Goal: Task Accomplishment & Management: Manage account settings

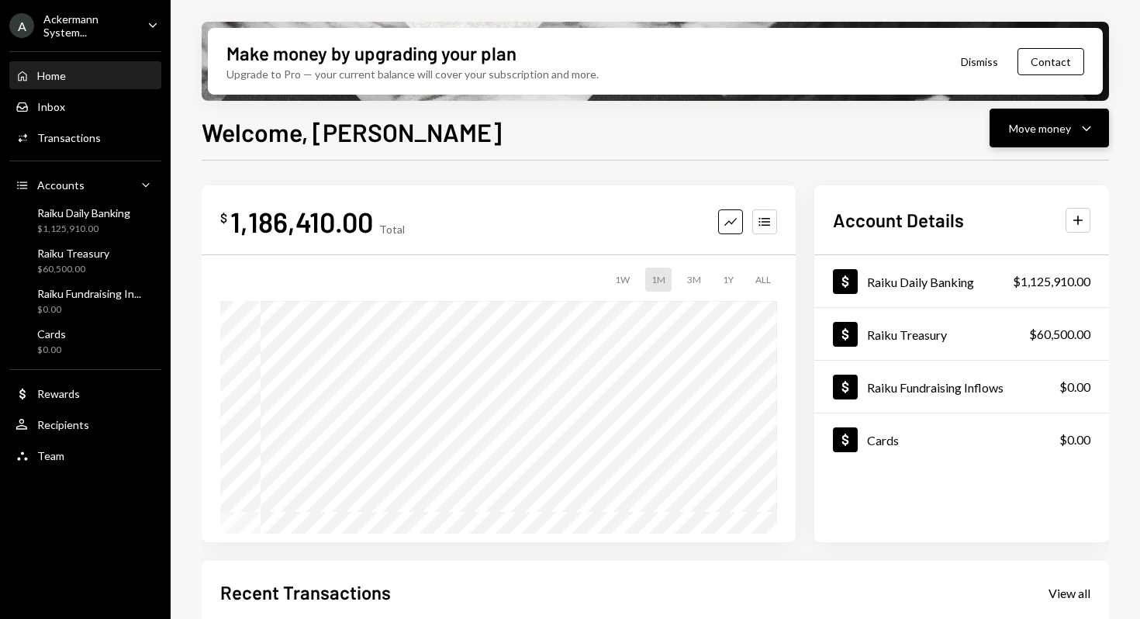
click at [1013, 127] on div "Move money" at bounding box center [1040, 128] width 62 height 16
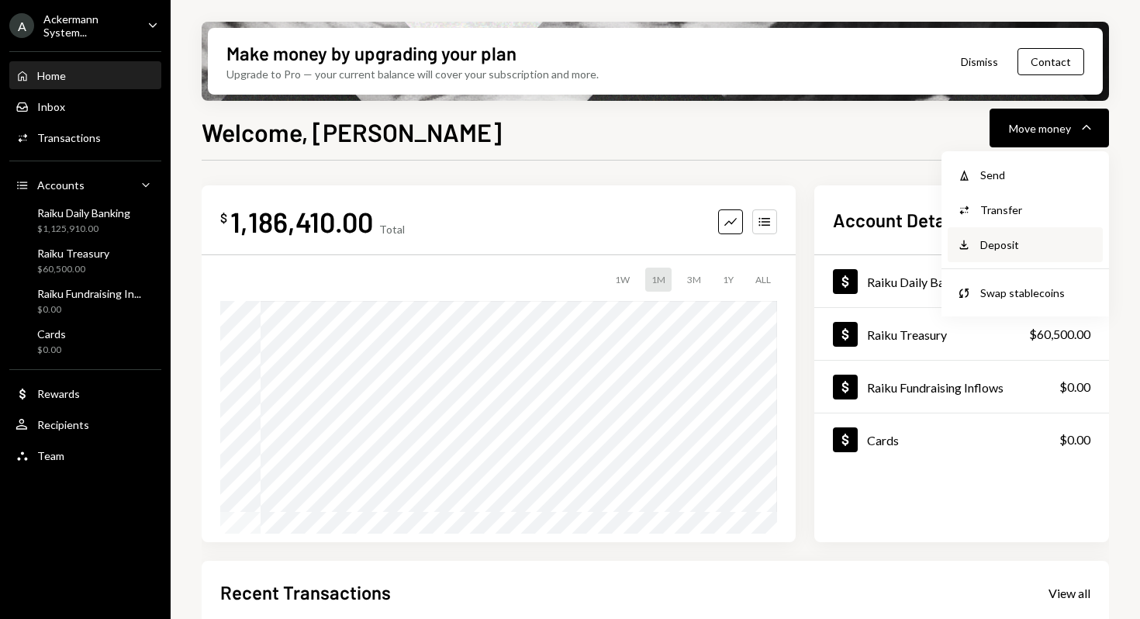
click at [1009, 250] on div "Deposit" at bounding box center [1036, 244] width 113 height 16
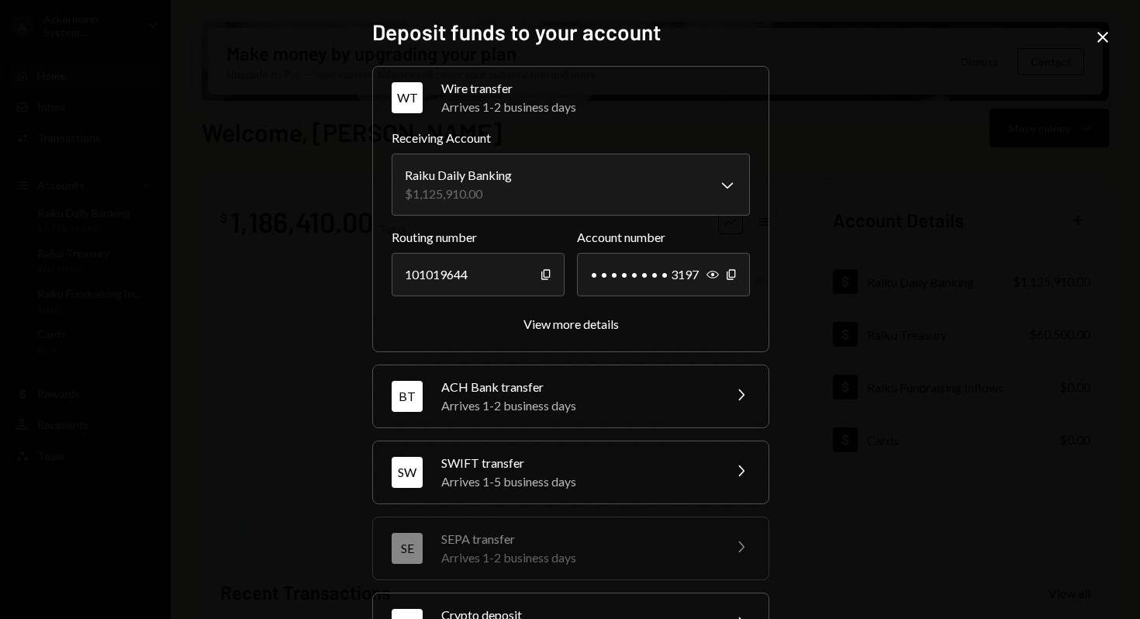
scroll to position [136, 0]
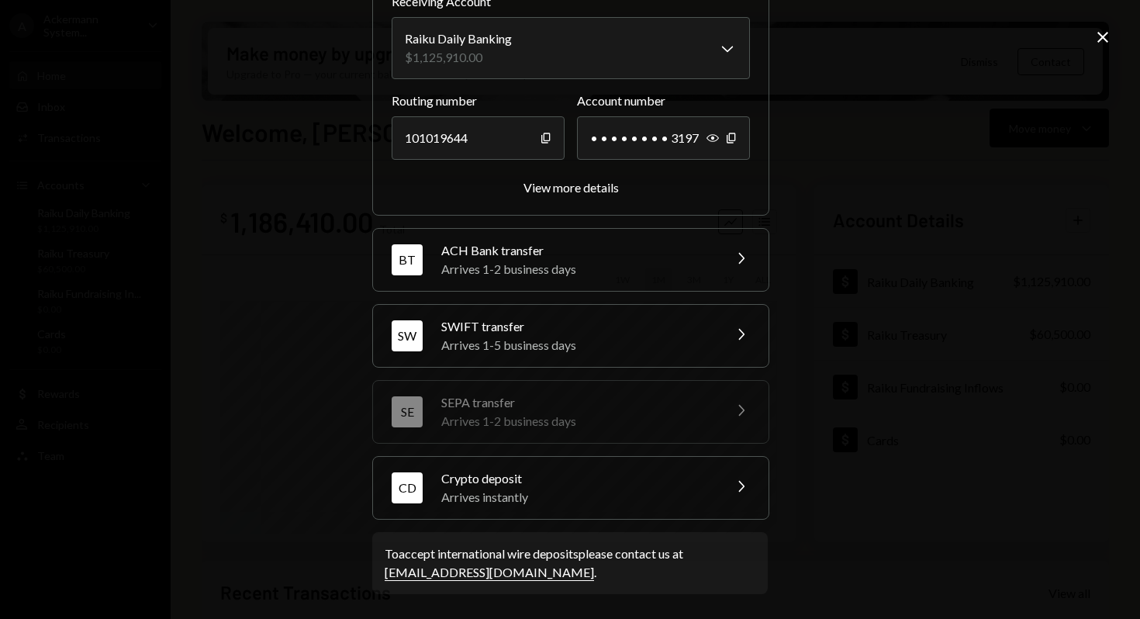
click at [471, 483] on div "Crypto deposit" at bounding box center [576, 478] width 271 height 19
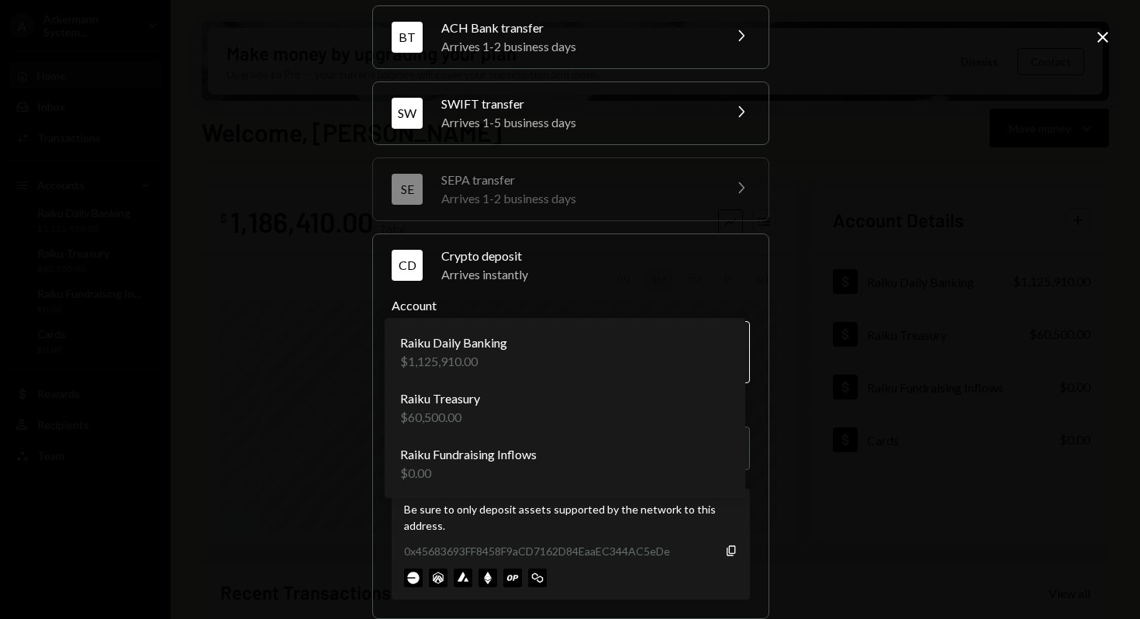
click at [487, 356] on body "A Ackermann System... Caret Down Home Home Inbox Inbox Activities Transactions …" at bounding box center [570, 309] width 1140 height 619
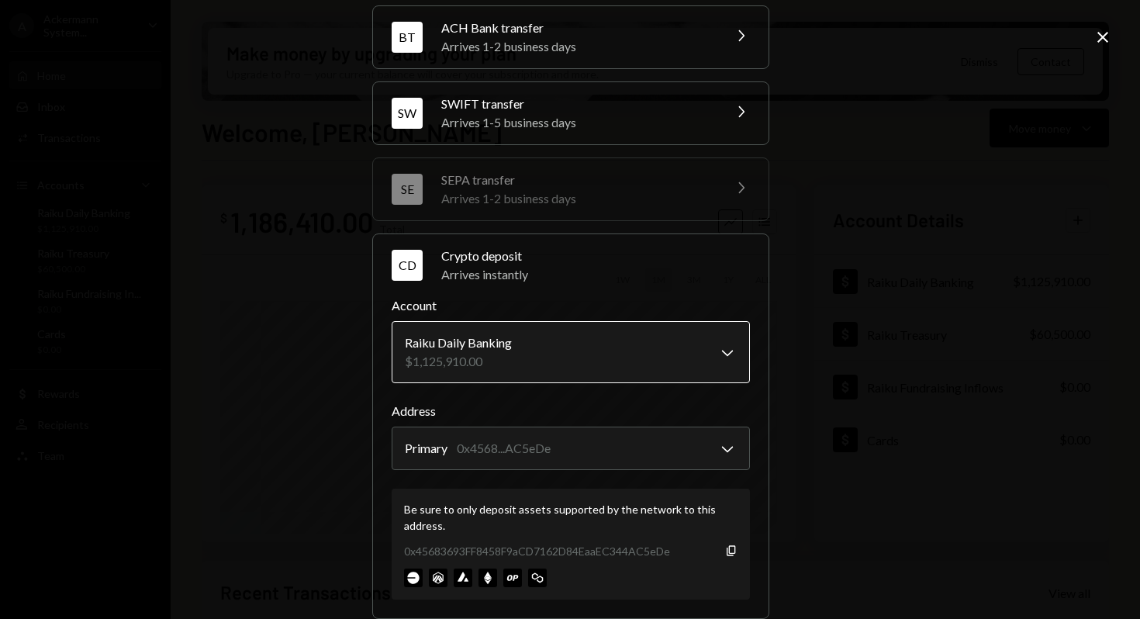
click at [499, 345] on body "A Ackermann System... Caret Down Home Home Inbox Inbox Activities Transactions …" at bounding box center [570, 309] width 1140 height 619
click at [506, 352] on body "A Ackermann System... Caret Down Home Home Inbox Inbox Activities Transactions …" at bounding box center [570, 309] width 1140 height 619
click at [533, 346] on body "A Ackermann System... Caret Down Home Home Inbox Inbox Activities Transactions …" at bounding box center [570, 309] width 1140 height 619
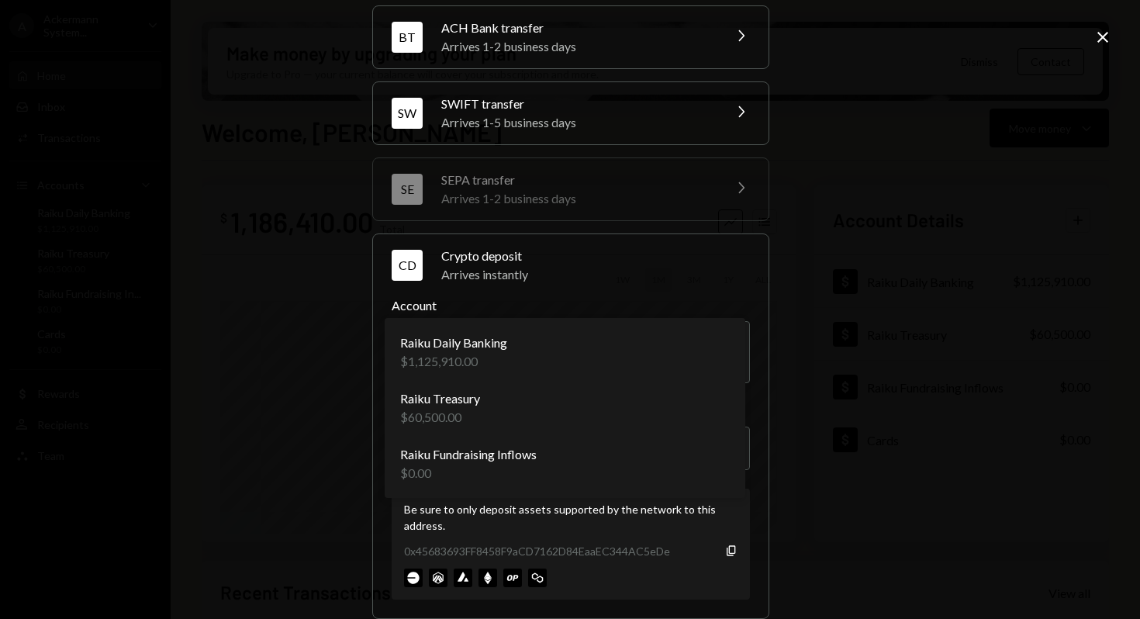
click at [599, 552] on div "0x45683693FF8458F9aCD7162D84EaaEC344AC5eDe" at bounding box center [537, 551] width 266 height 16
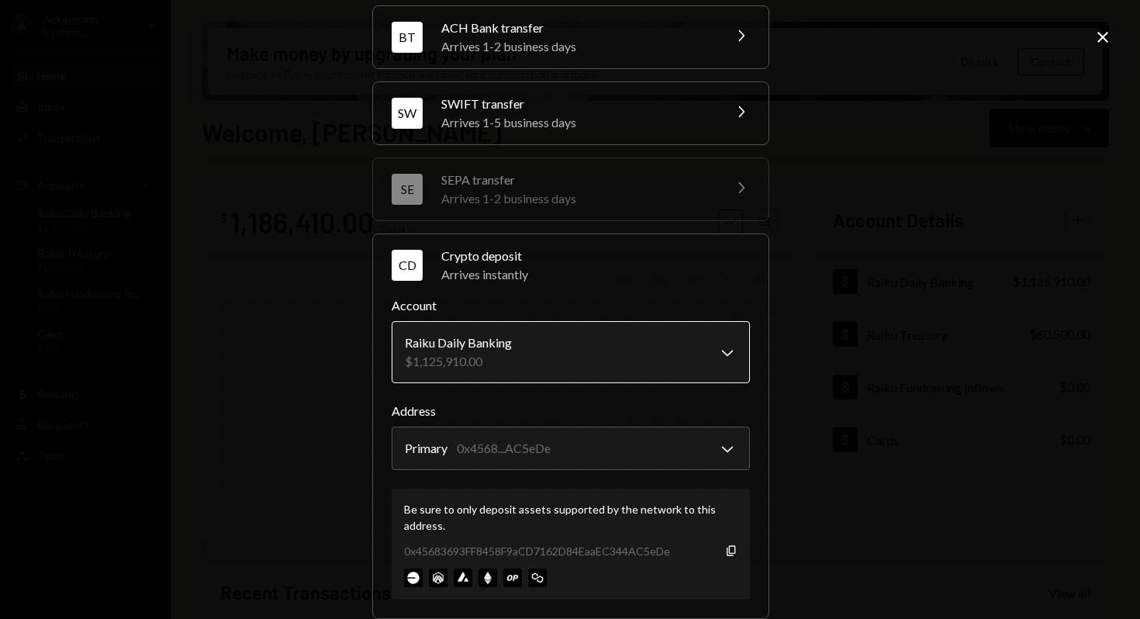
click at [568, 345] on body "A Ackermann System... Caret Down Home Home Inbox Inbox Activities Transactions …" at bounding box center [570, 309] width 1140 height 619
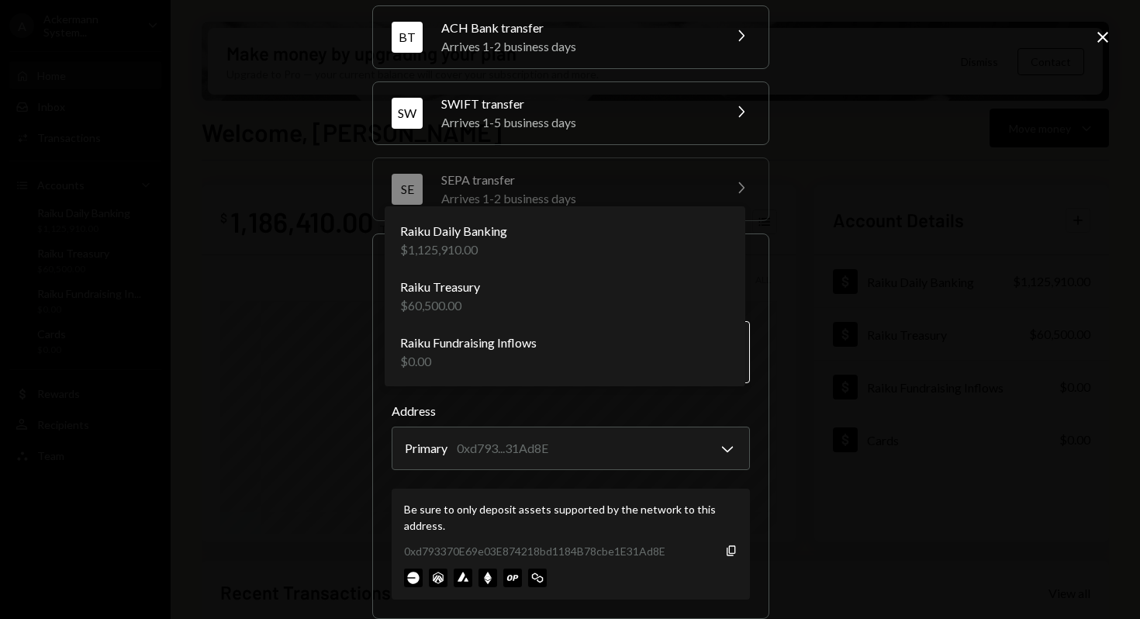
click at [451, 350] on body "A Ackermann System... Caret Down Home Home Inbox Inbox Activities Transactions …" at bounding box center [570, 309] width 1140 height 619
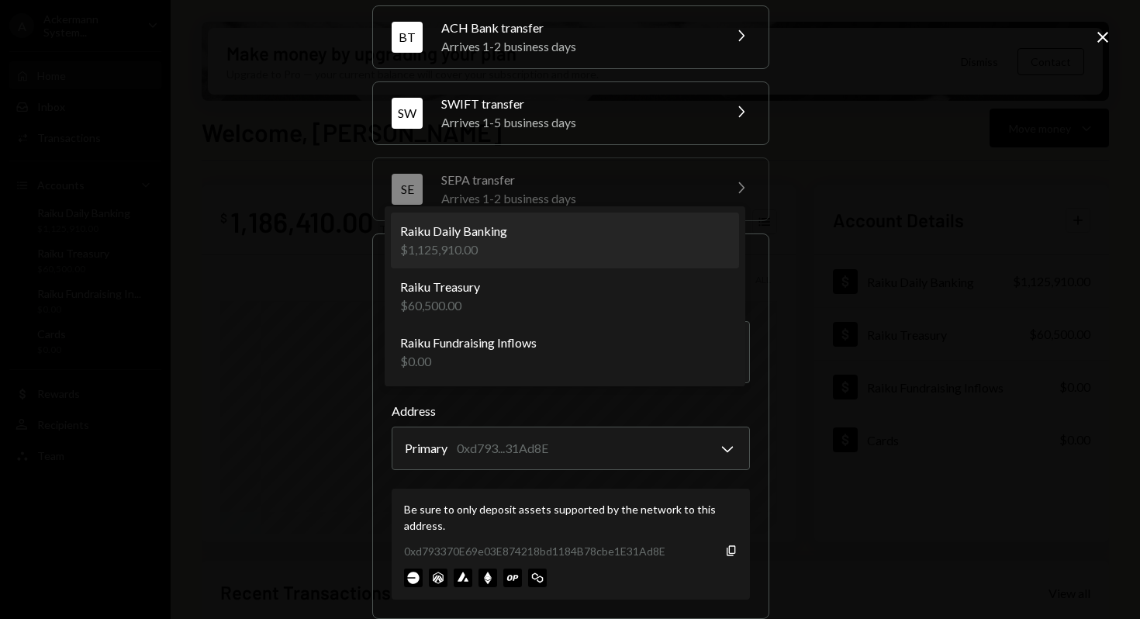
select select "**********"
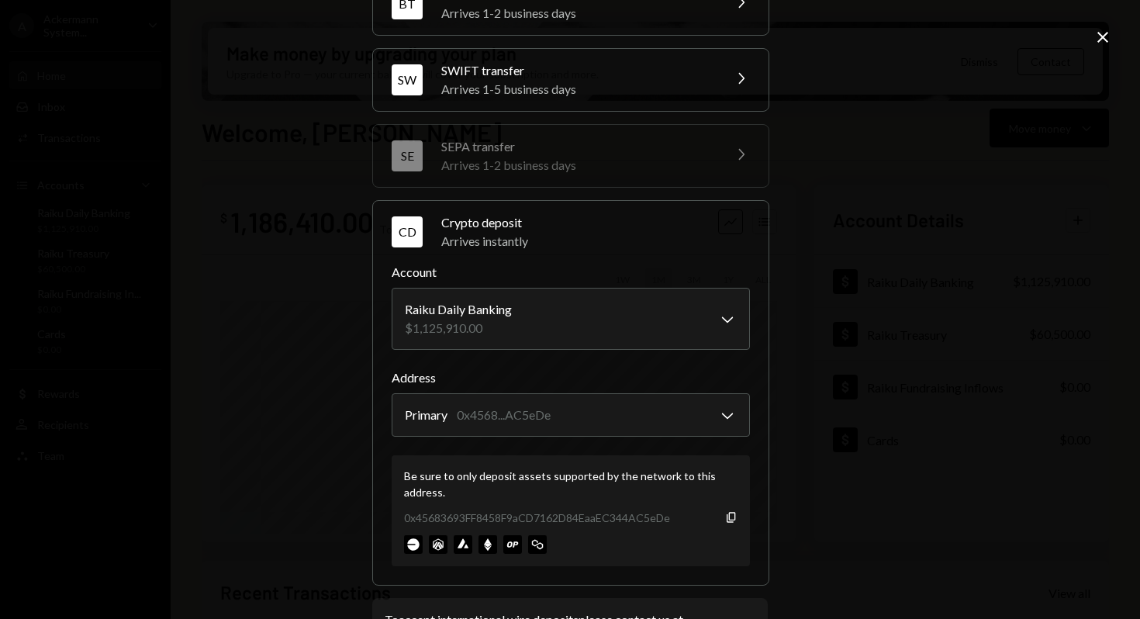
scroll to position [0, 0]
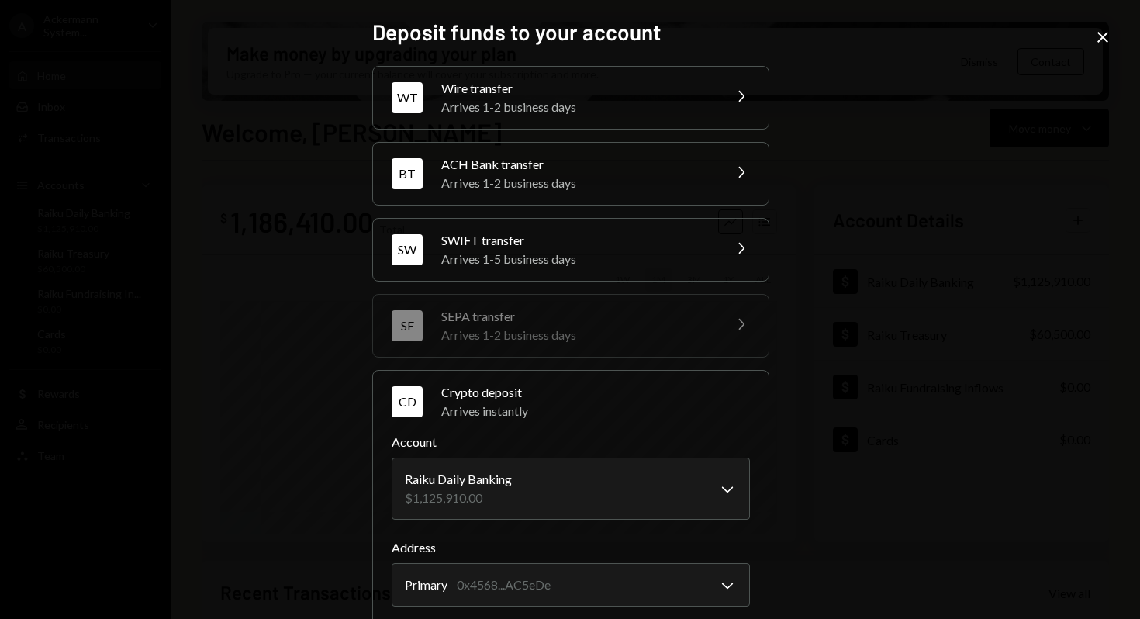
click at [1101, 39] on icon at bounding box center [1102, 37] width 11 height 11
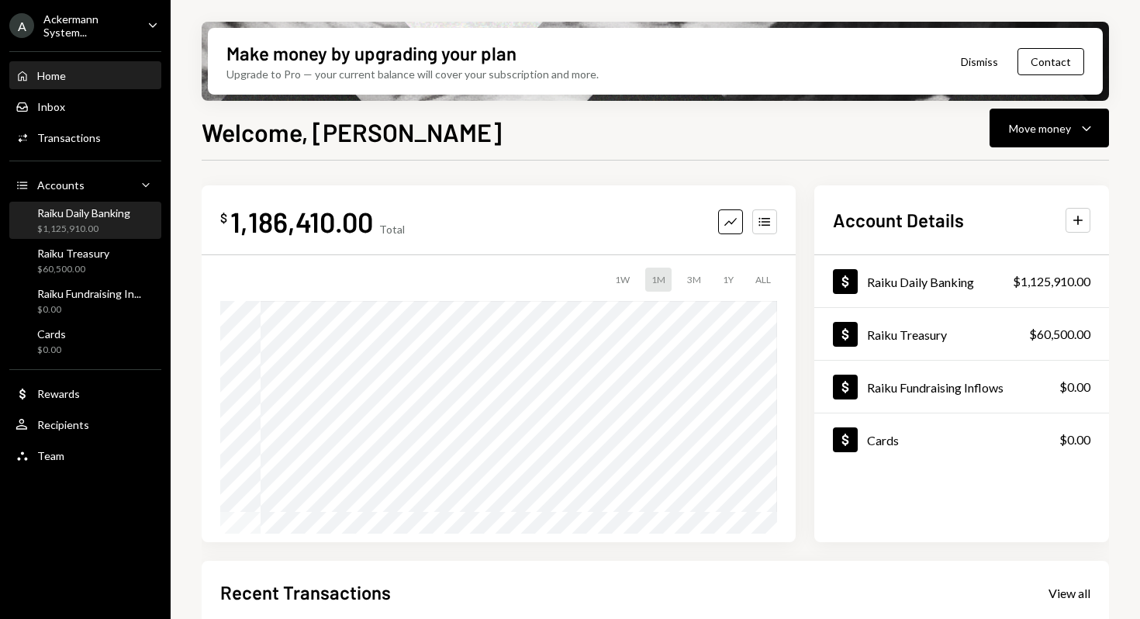
click at [81, 223] on div "$1,125,910.00" at bounding box center [83, 229] width 93 height 13
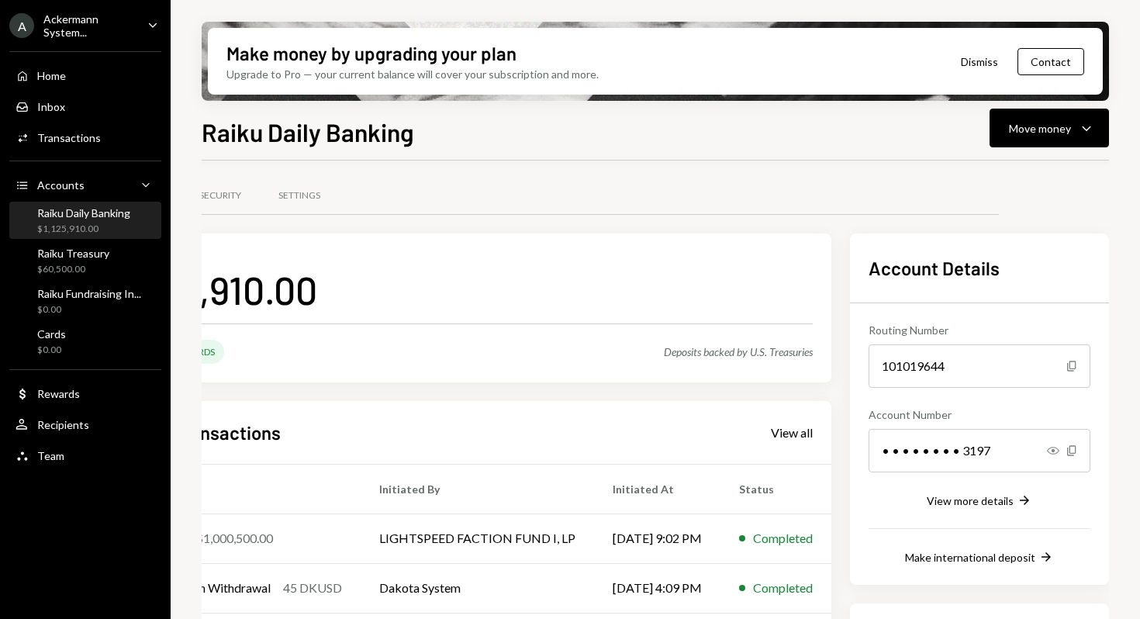
scroll to position [224, 122]
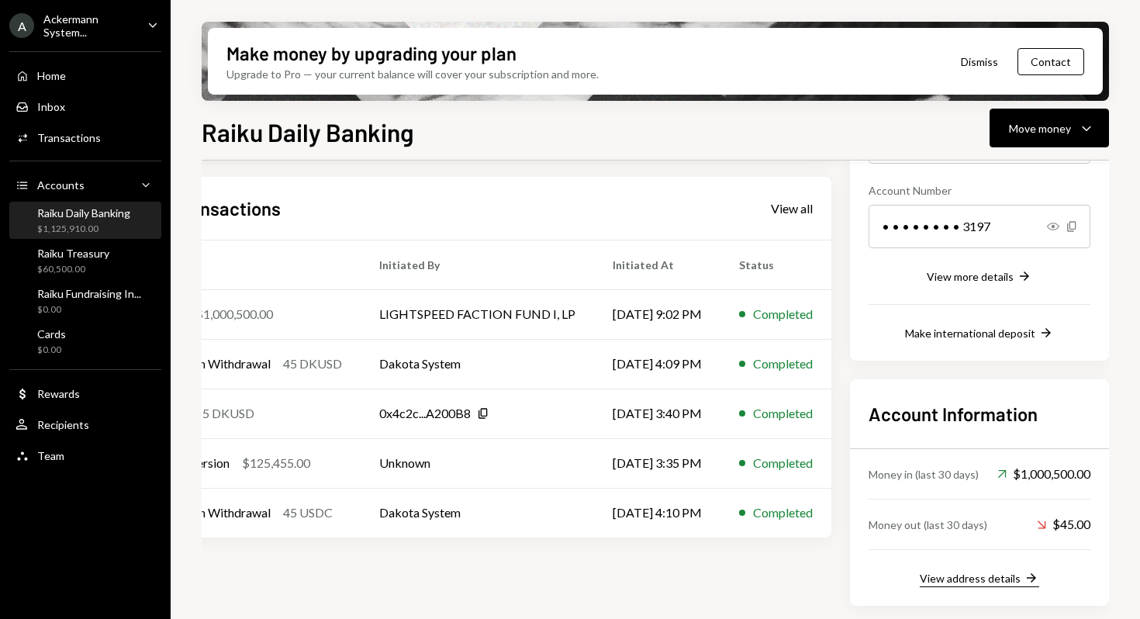
click at [965, 578] on div "View address details" at bounding box center [970, 577] width 101 height 13
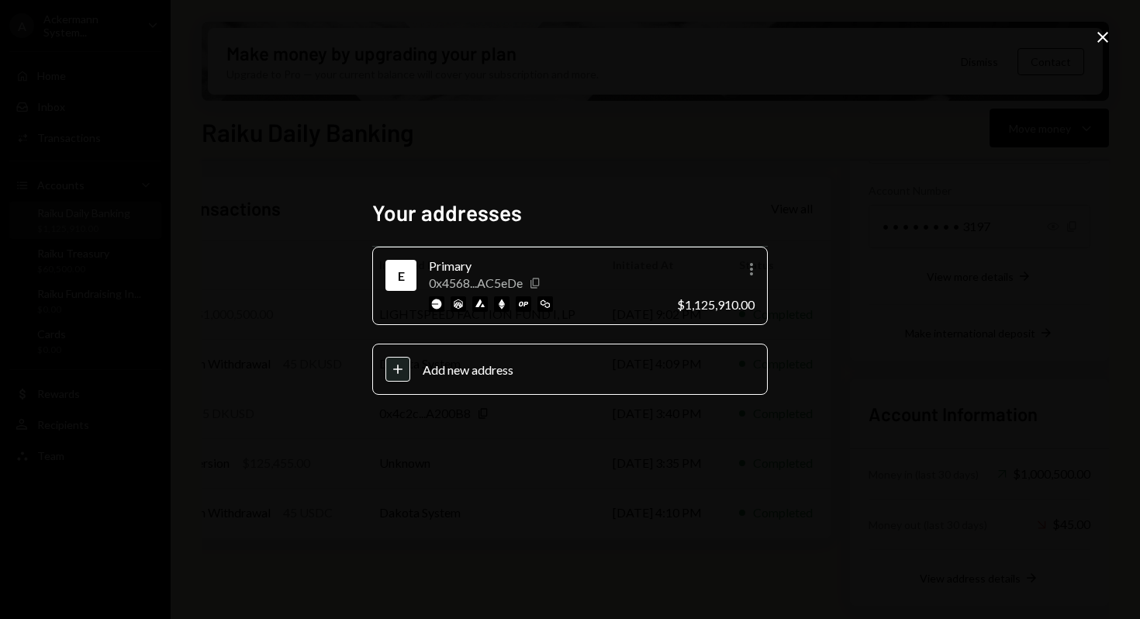
click at [537, 283] on icon "Copy" at bounding box center [535, 283] width 12 height 12
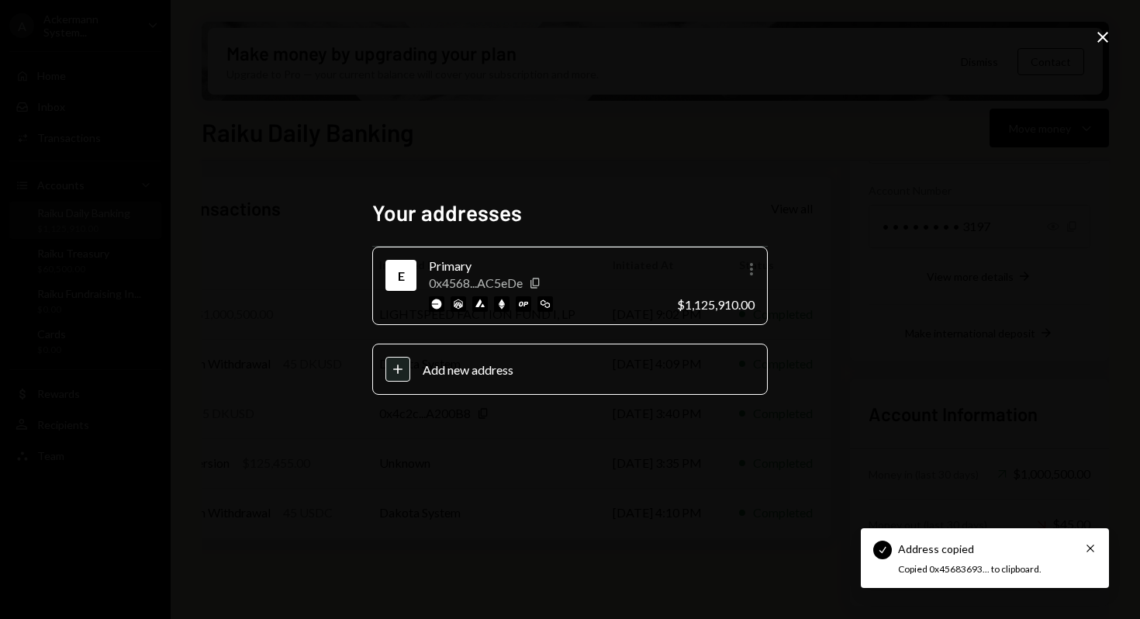
click at [751, 273] on icon "button" at bounding box center [751, 269] width 3 height 12
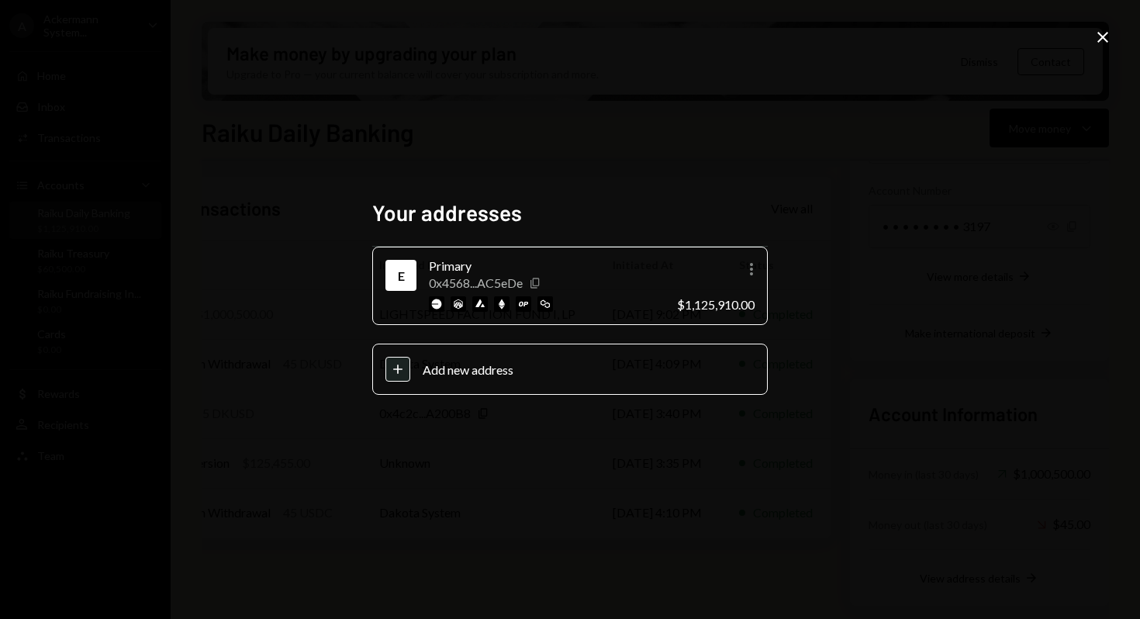
click at [535, 285] on icon "Copy" at bounding box center [535, 283] width 12 height 12
click at [1099, 33] on icon at bounding box center [1102, 37] width 11 height 11
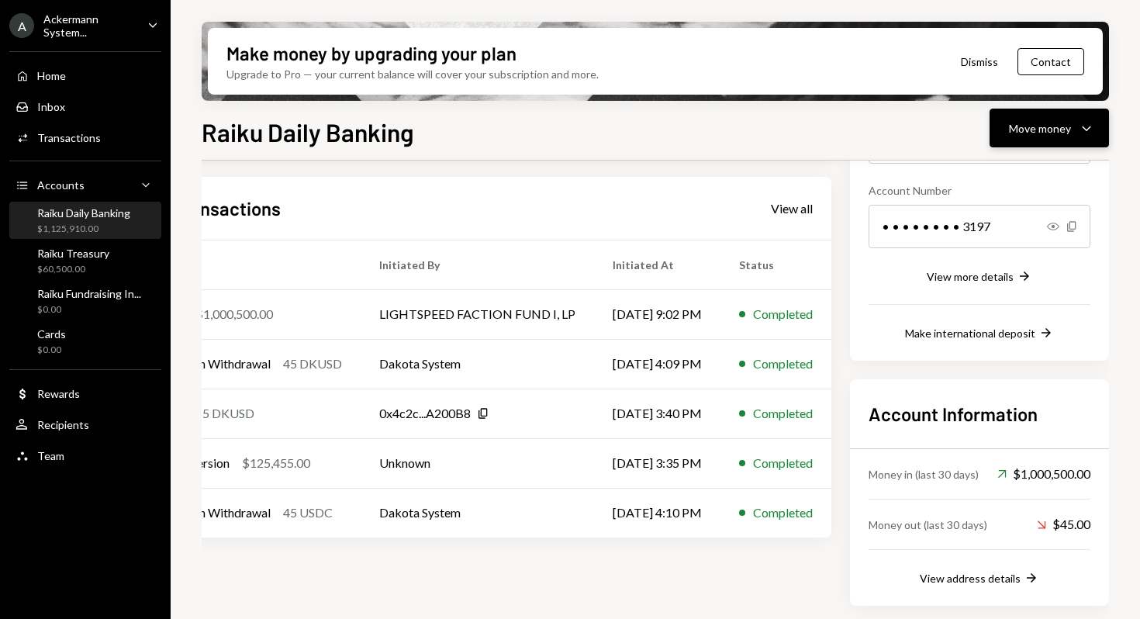
click at [1042, 128] on div "Move money" at bounding box center [1040, 128] width 62 height 16
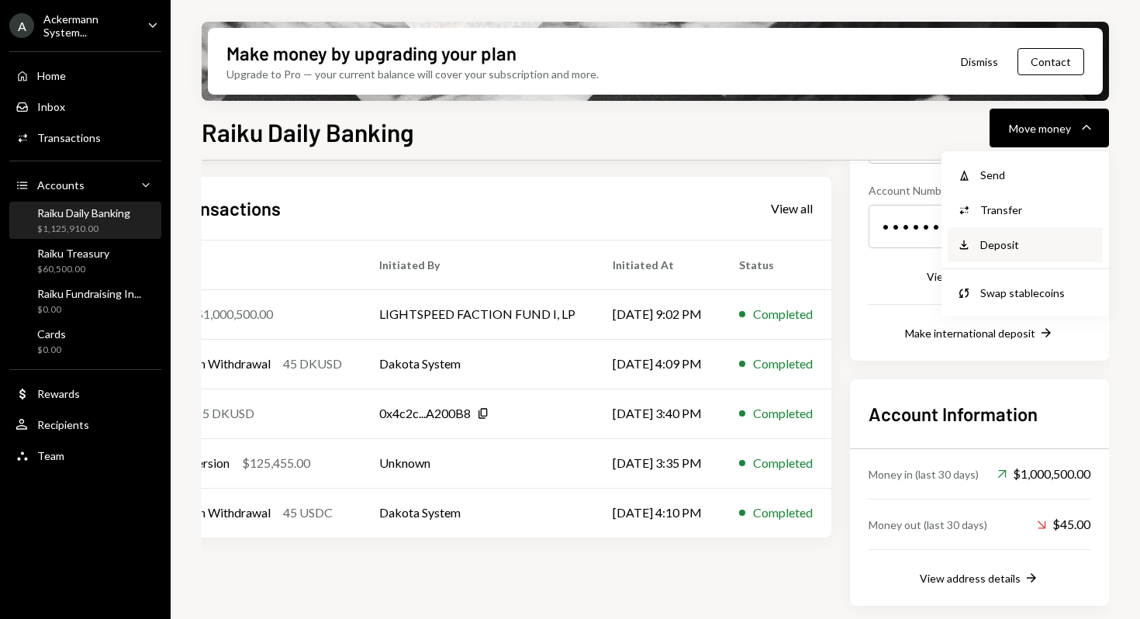
click at [1000, 247] on div "Deposit" at bounding box center [1036, 244] width 113 height 16
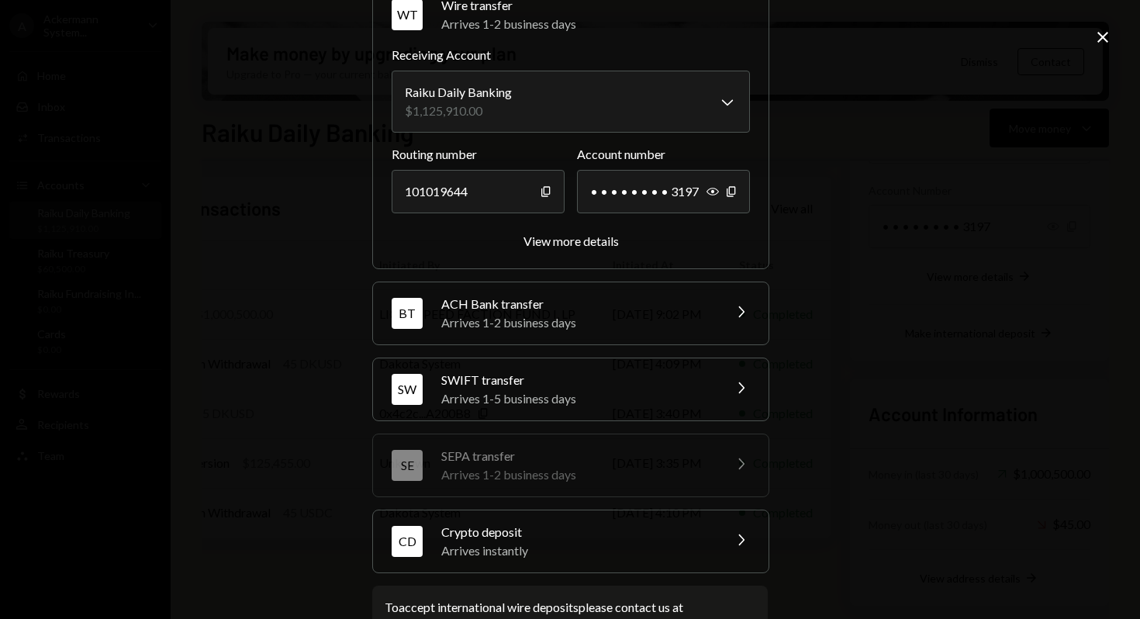
scroll to position [136, 0]
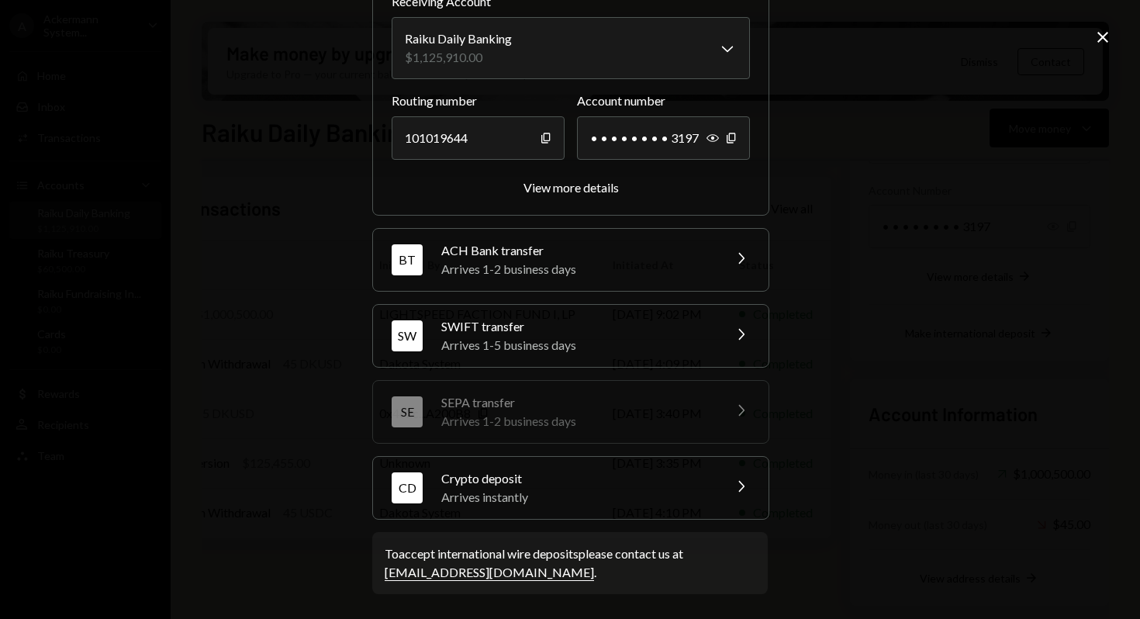
click at [699, 483] on div "Crypto deposit" at bounding box center [576, 478] width 271 height 19
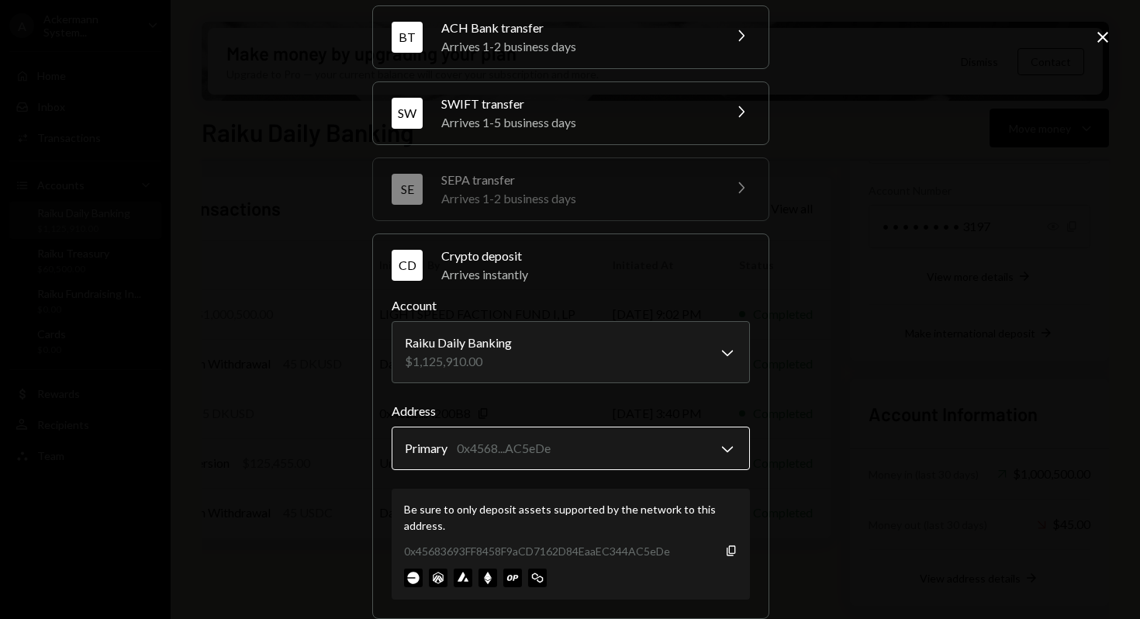
click at [664, 455] on body "A Ackermann System... Caret Down Home Home Inbox Inbox Activities Transactions …" at bounding box center [570, 309] width 1140 height 619
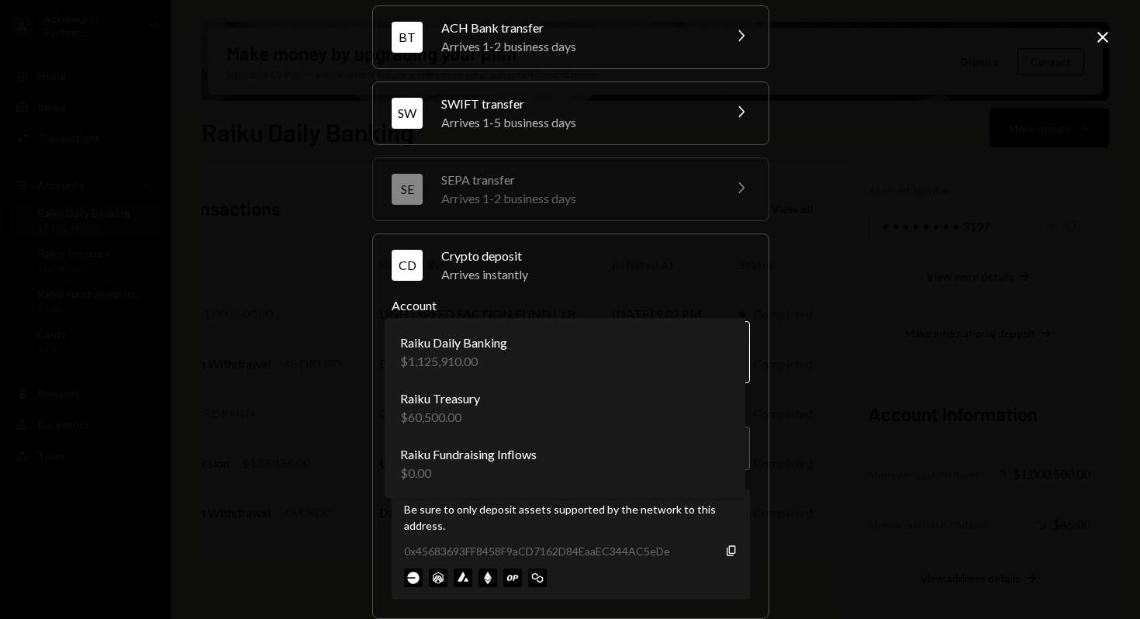
click at [692, 339] on body "A Ackermann System... Caret Down Home Home Inbox Inbox Activities Transactions …" at bounding box center [570, 309] width 1140 height 619
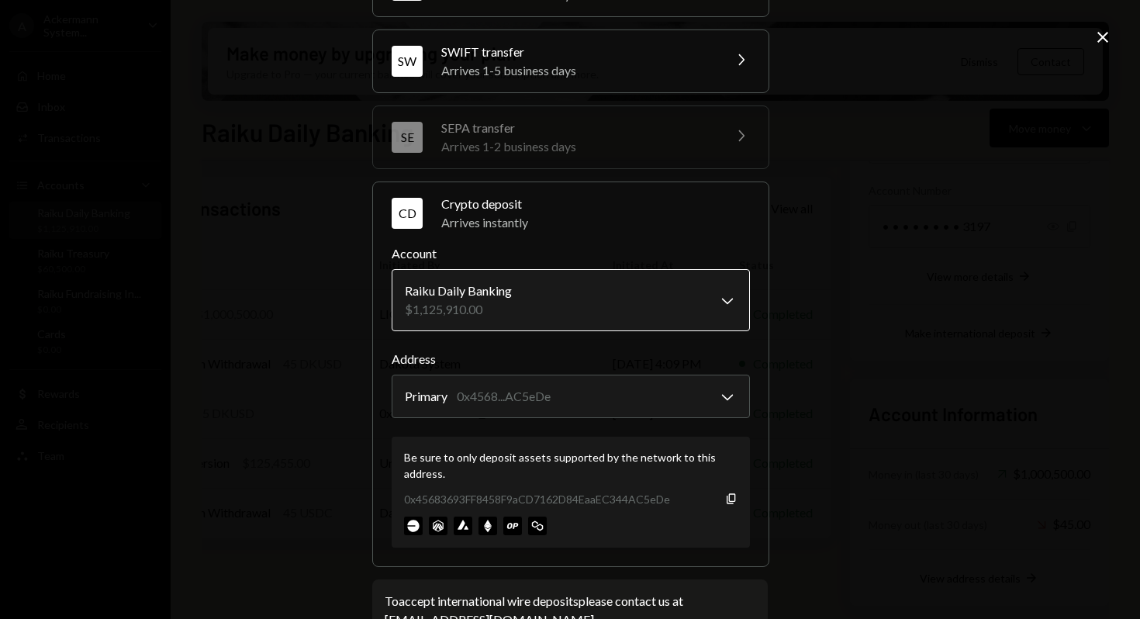
scroll to position [235, 0]
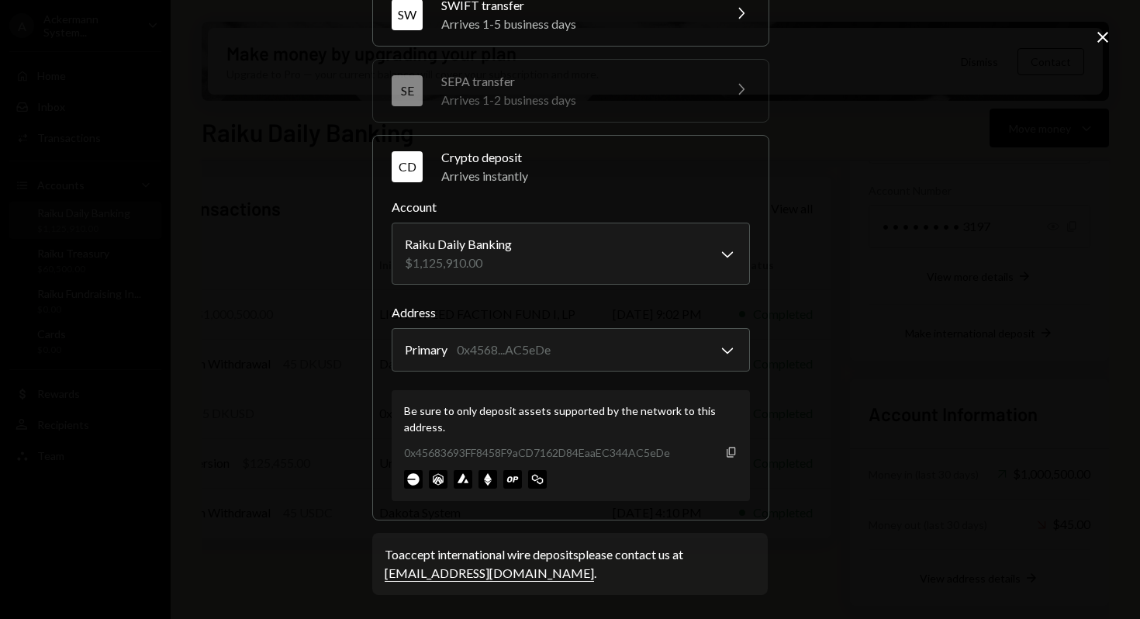
click at [725, 453] on icon "Copy" at bounding box center [731, 452] width 12 height 12
click at [1106, 36] on icon "Close" at bounding box center [1102, 37] width 19 height 19
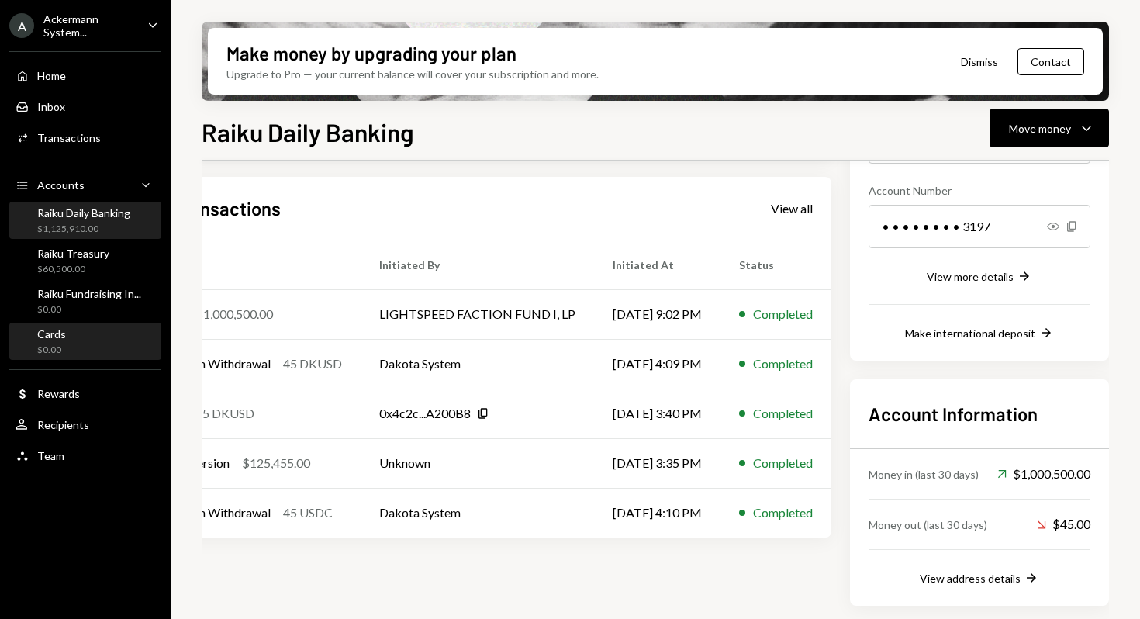
click at [94, 346] on div "Cards $0.00" at bounding box center [86, 341] width 140 height 29
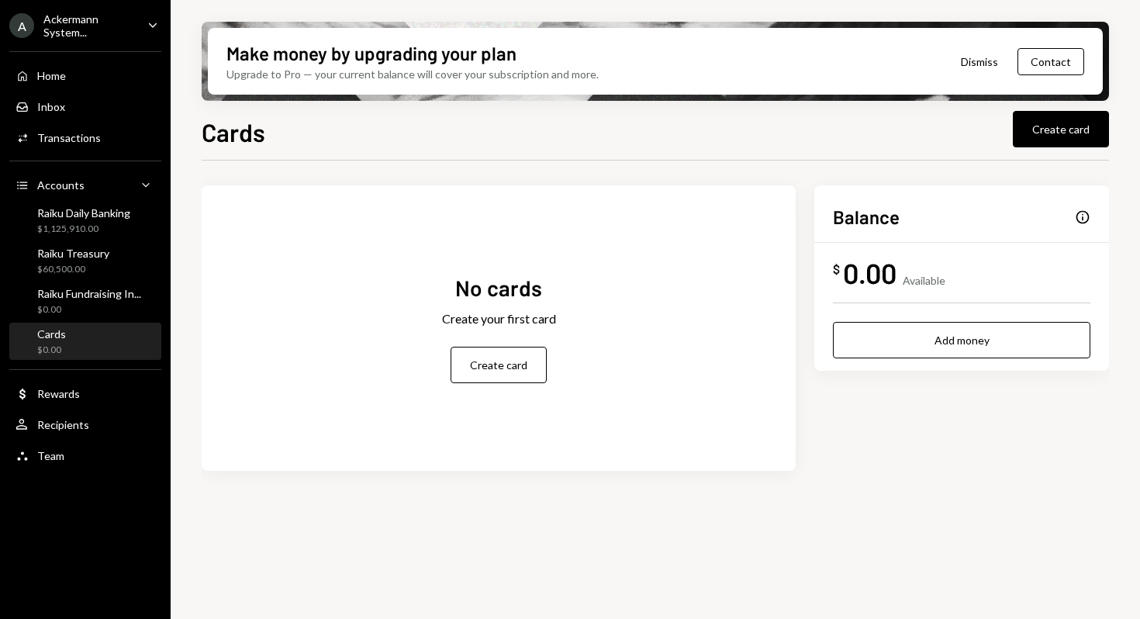
click at [143, 34] on div "A Ackermann System... Caret Down" at bounding box center [85, 25] width 171 height 26
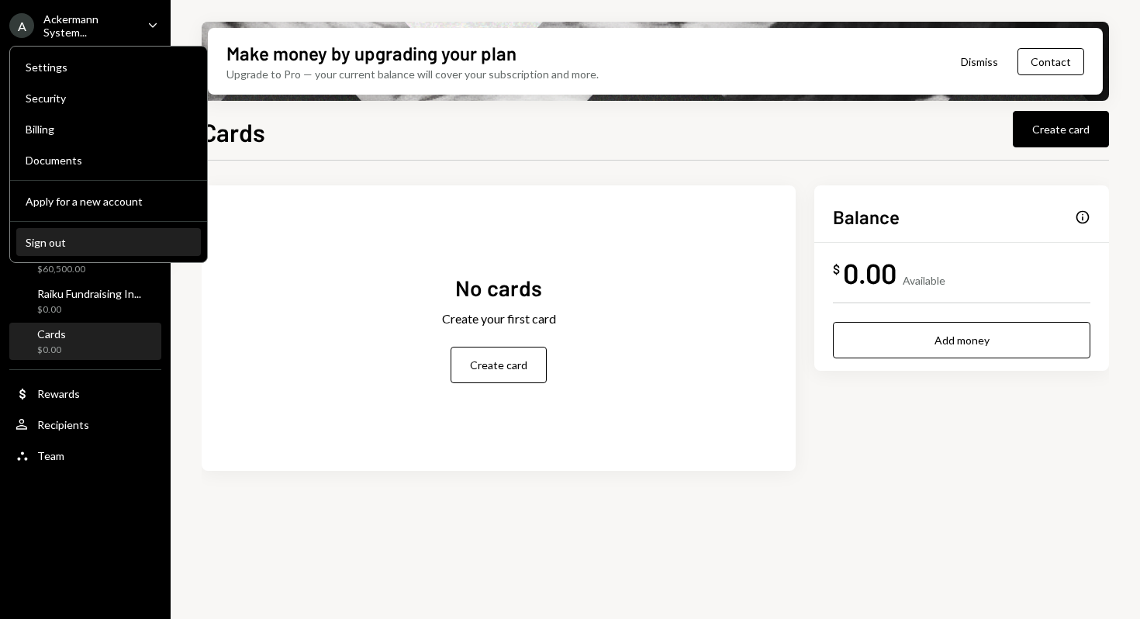
click at [48, 244] on div "Sign out" at bounding box center [109, 242] width 166 height 13
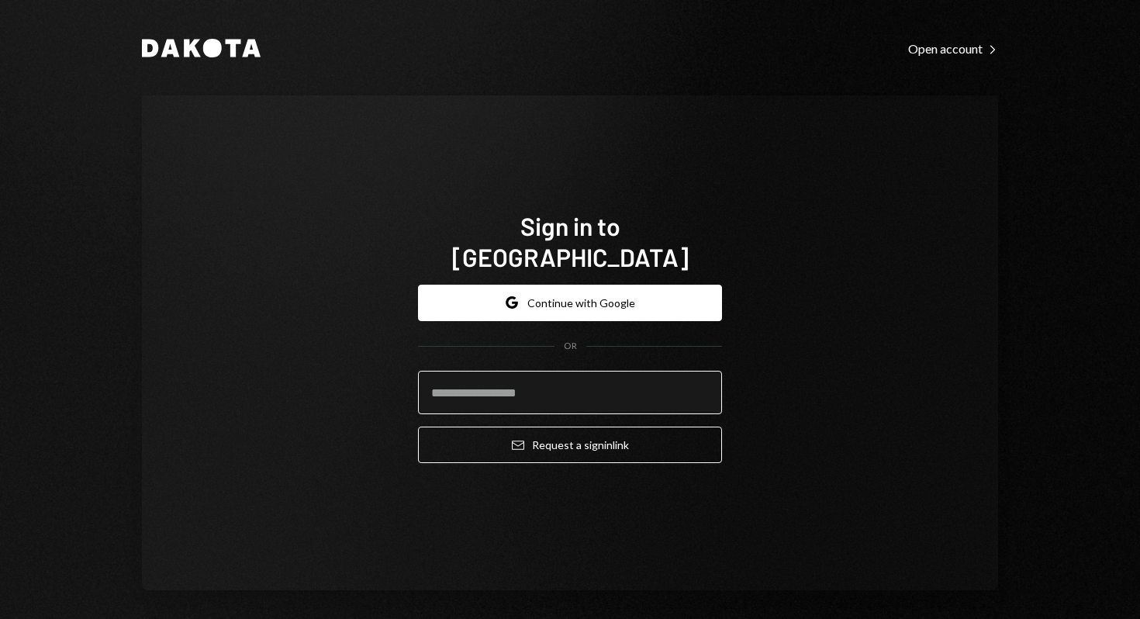
click at [557, 376] on input "email" at bounding box center [570, 392] width 304 height 43
paste input "**********"
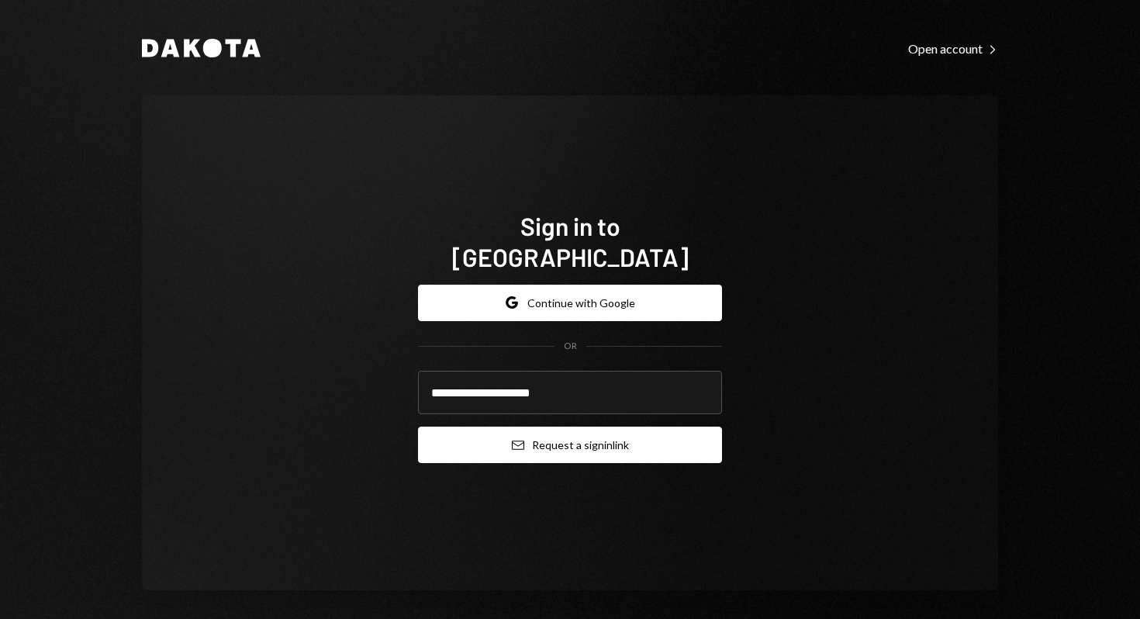
type input "**********"
click at [575, 426] on button "Email Request a sign in link" at bounding box center [570, 444] width 304 height 36
